Goal: Task Accomplishment & Management: Complete application form

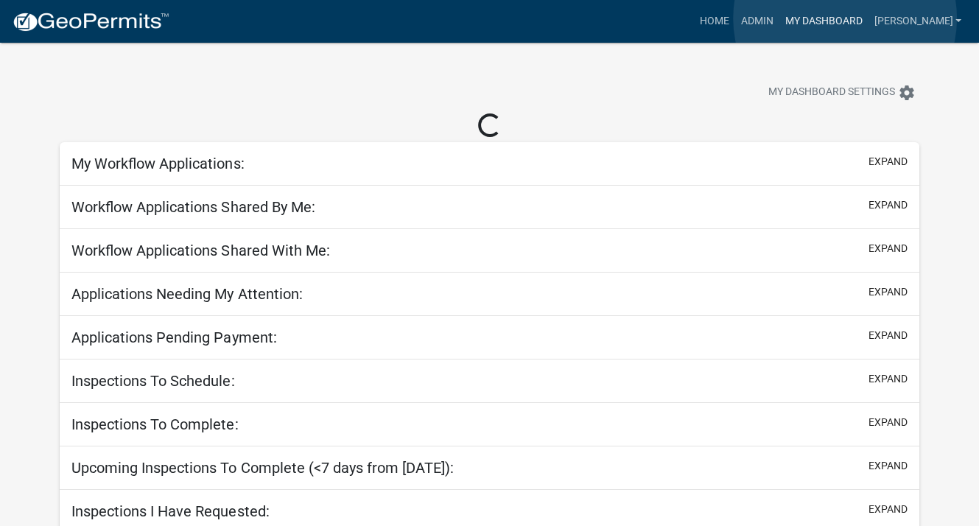
click at [845, 18] on link "My Dashboard" at bounding box center [823, 21] width 89 height 28
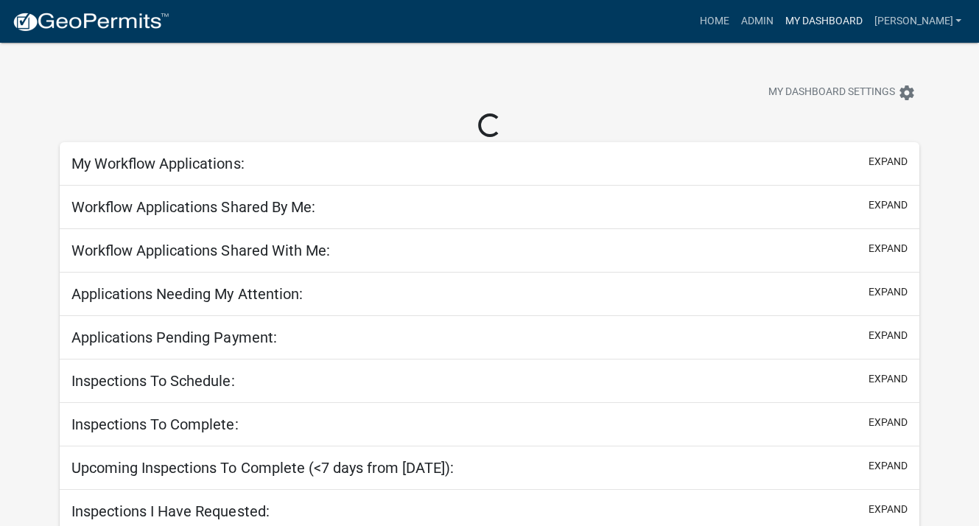
select select "3: 100"
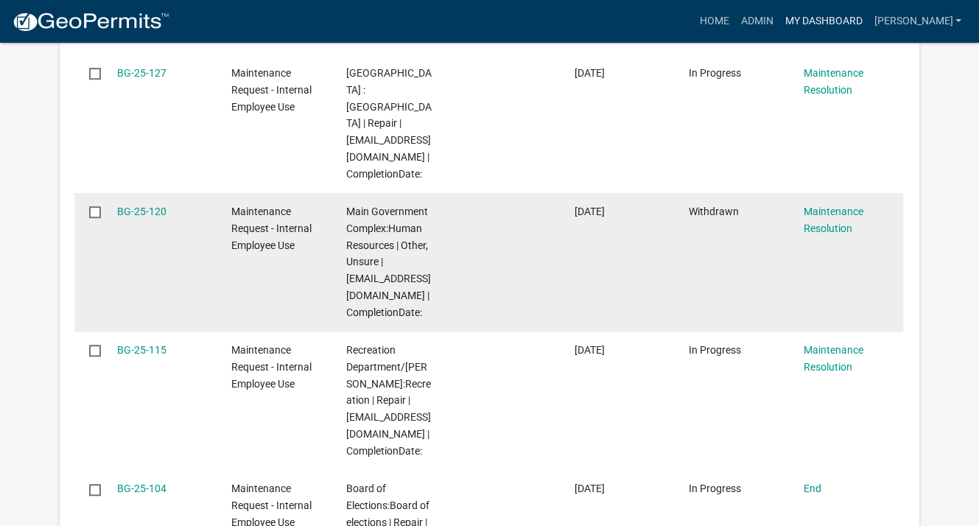
scroll to position [737, 0]
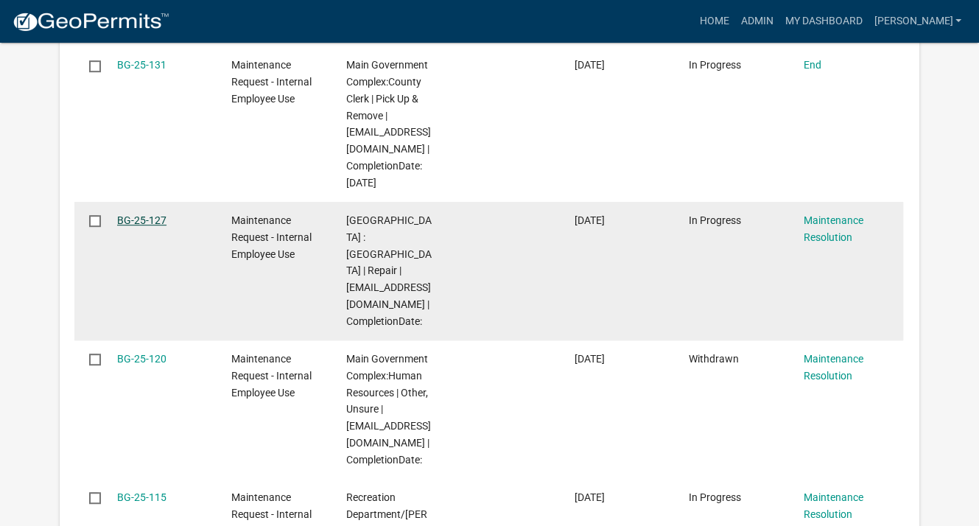
click at [156, 217] on link "BG-25-127" at bounding box center [141, 220] width 49 height 12
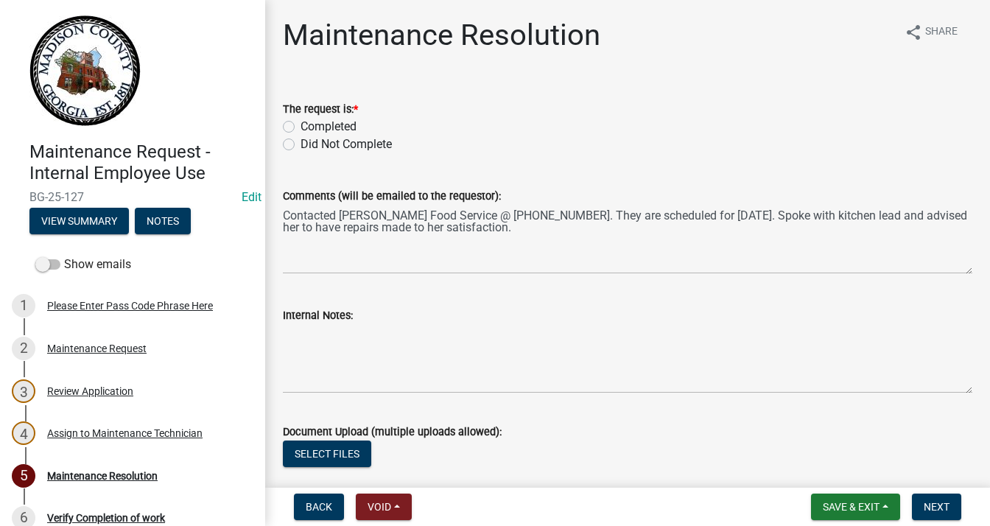
click at [301, 127] on label "Completed" at bounding box center [329, 127] width 56 height 18
click at [301, 127] on input "Completed" at bounding box center [306, 123] width 10 height 10
radio input "true"
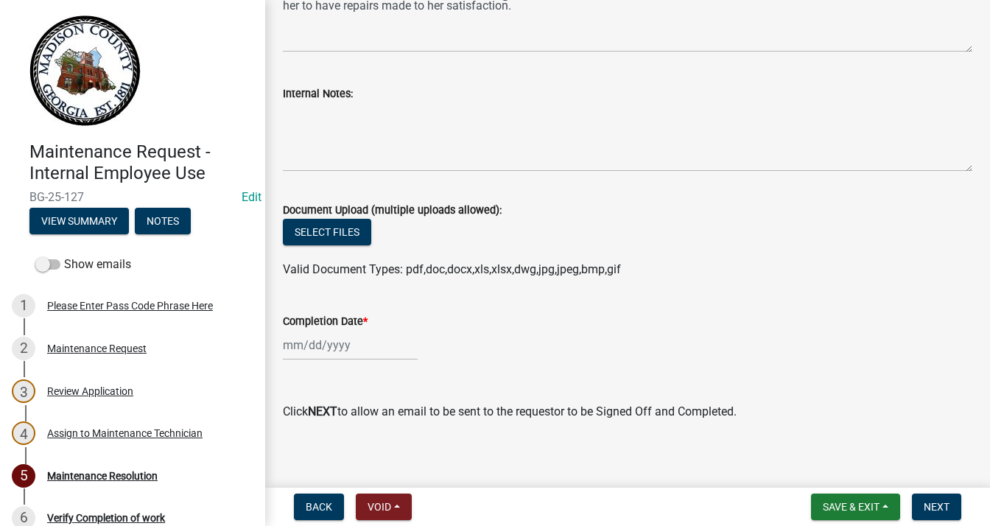
scroll to position [230, 0]
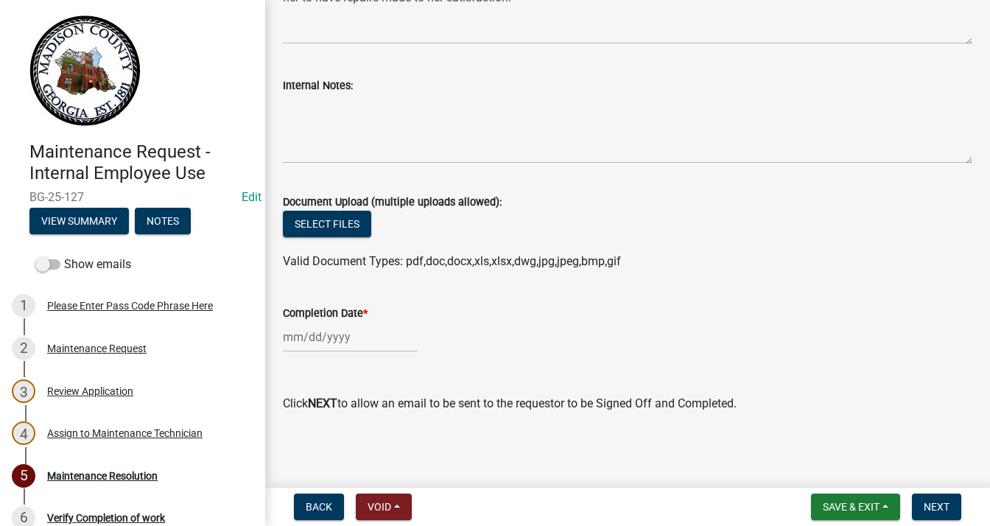
click at [318, 343] on div at bounding box center [350, 337] width 135 height 30
select select "10"
select select "2025"
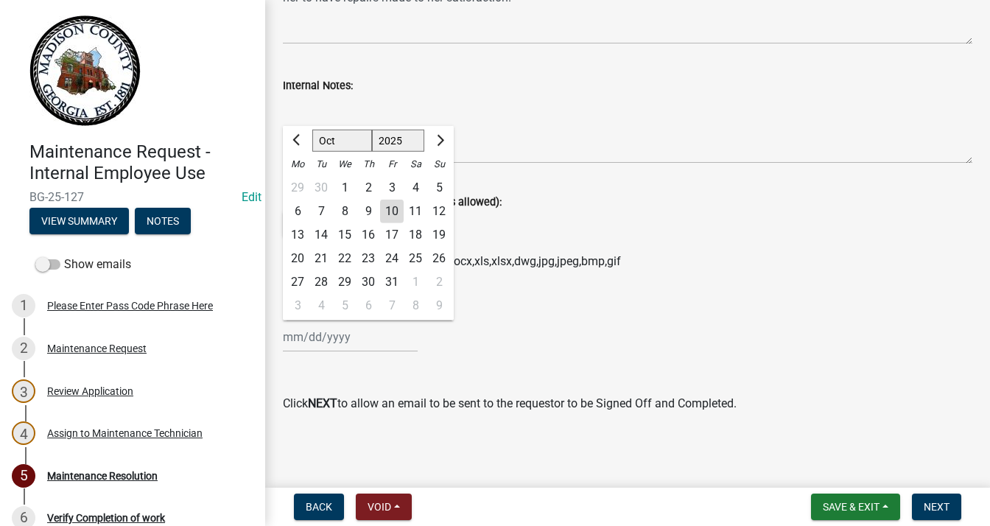
click at [314, 207] on div "7" at bounding box center [321, 212] width 24 height 24
type input "[DATE]"
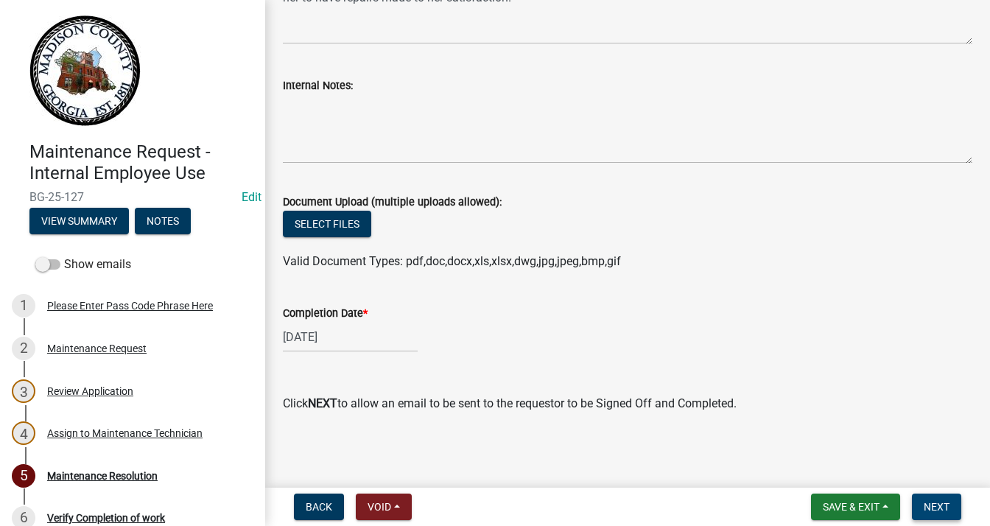
click at [931, 501] on span "Next" at bounding box center [937, 507] width 26 height 12
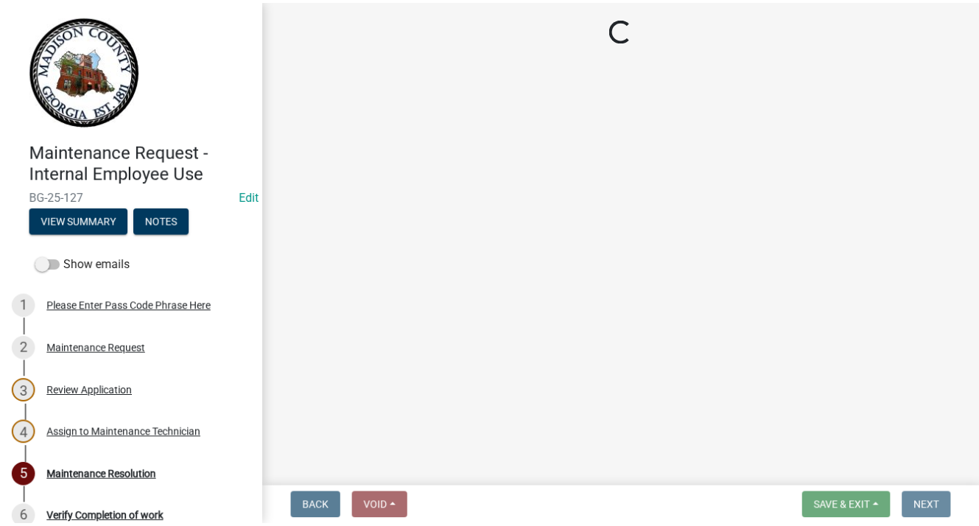
scroll to position [0, 0]
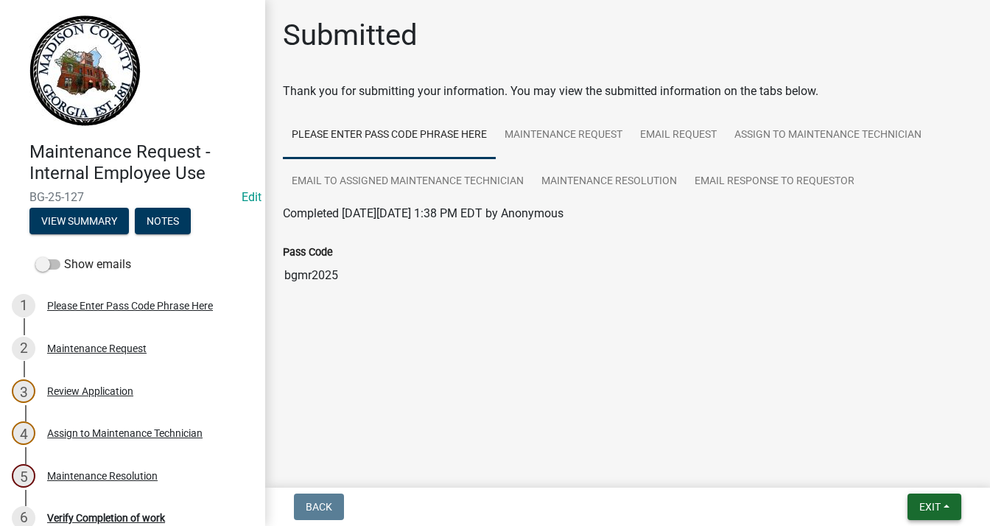
click at [931, 494] on button "Exit" at bounding box center [935, 507] width 54 height 27
click at [862, 467] on button "Save & Exit" at bounding box center [903, 468] width 118 height 35
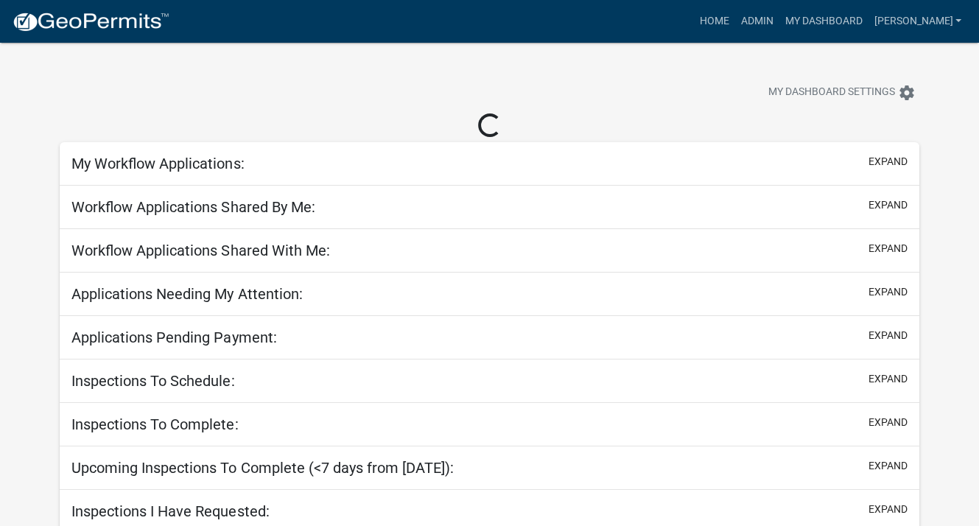
select select "3: 100"
